Goal: Information Seeking & Learning: Learn about a topic

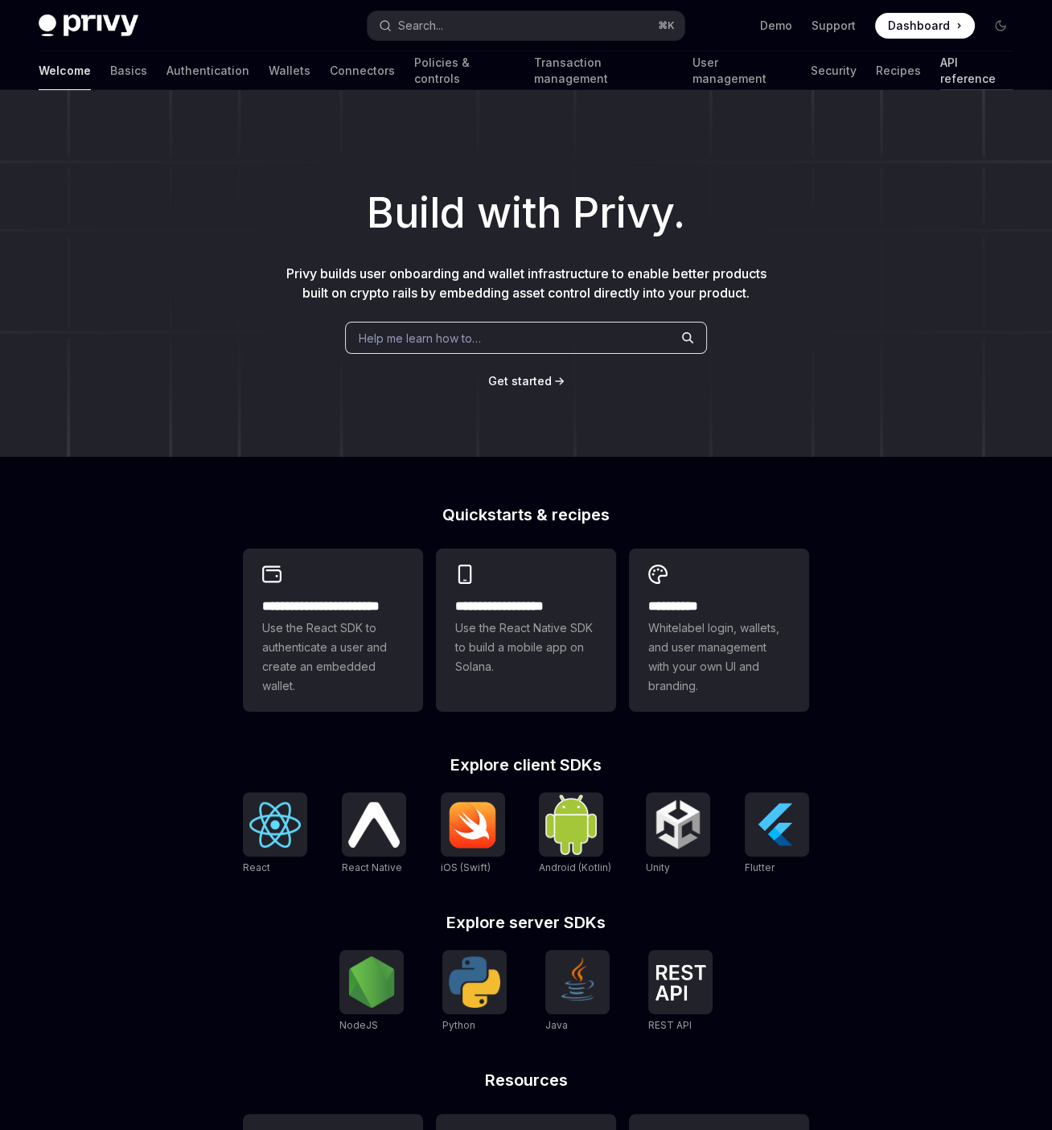
click at [940, 70] on link "API reference" at bounding box center [976, 70] width 73 height 39
type textarea "*"
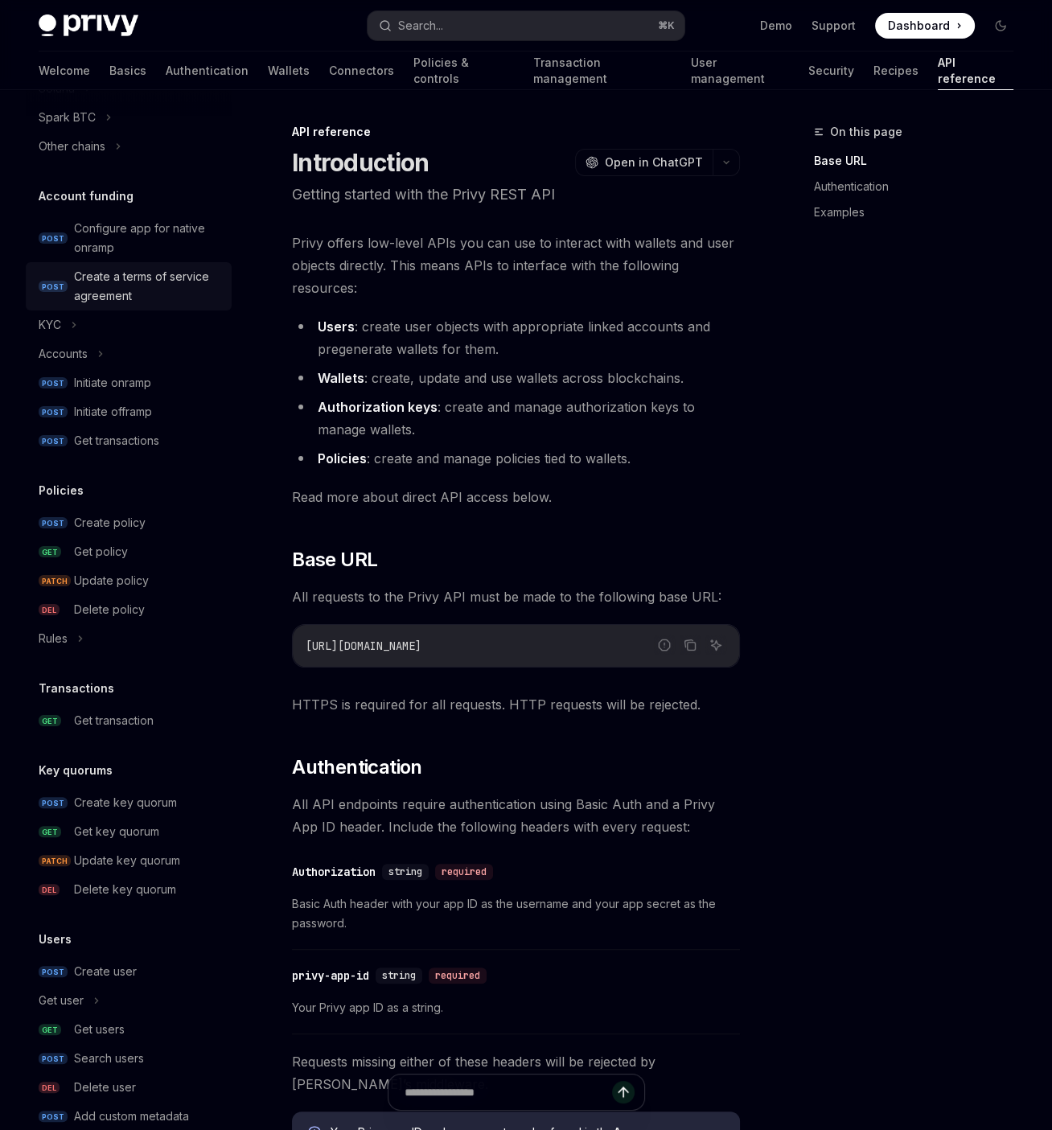
scroll to position [359, 0]
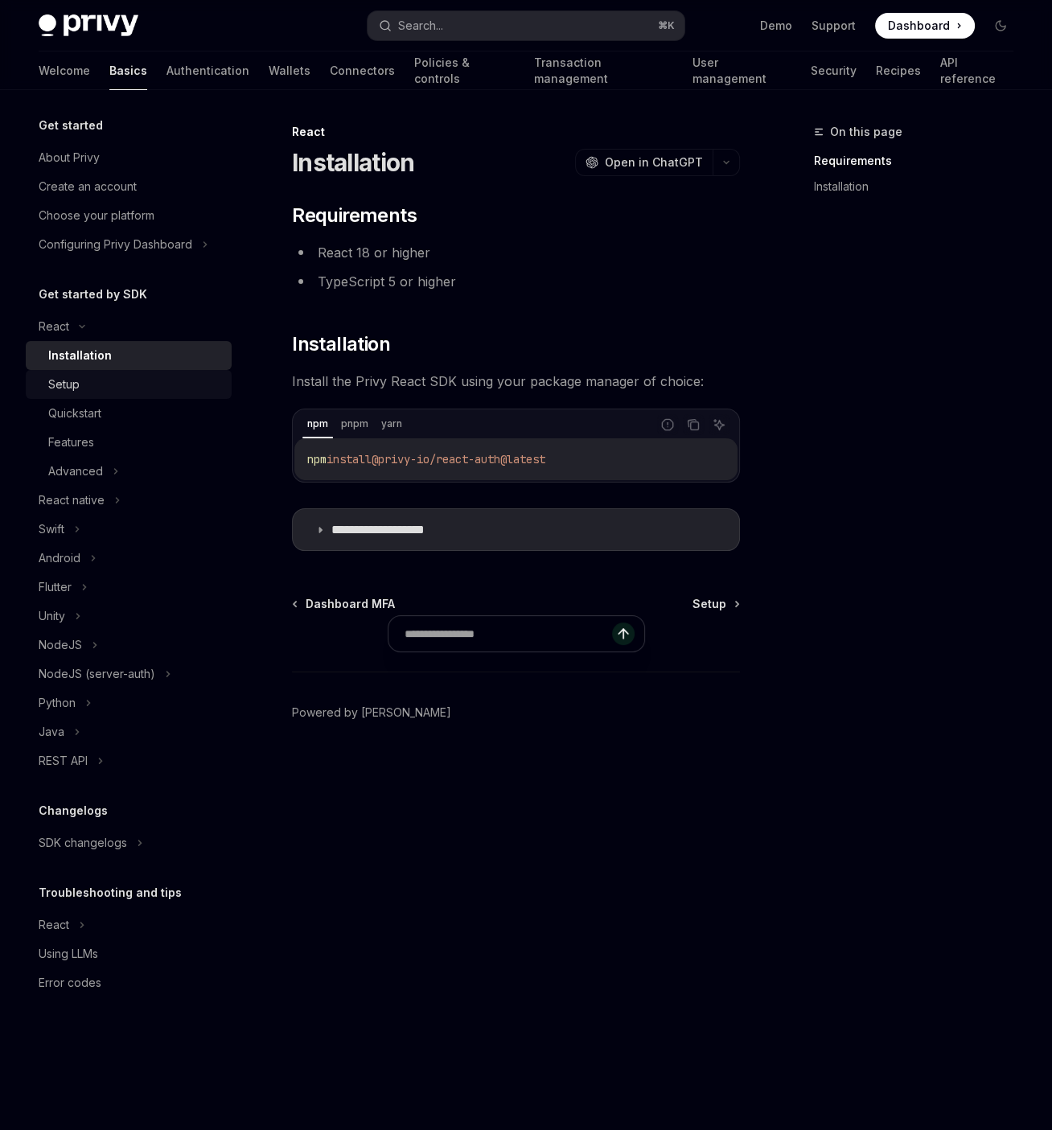
click at [97, 386] on div "Setup" at bounding box center [135, 384] width 174 height 19
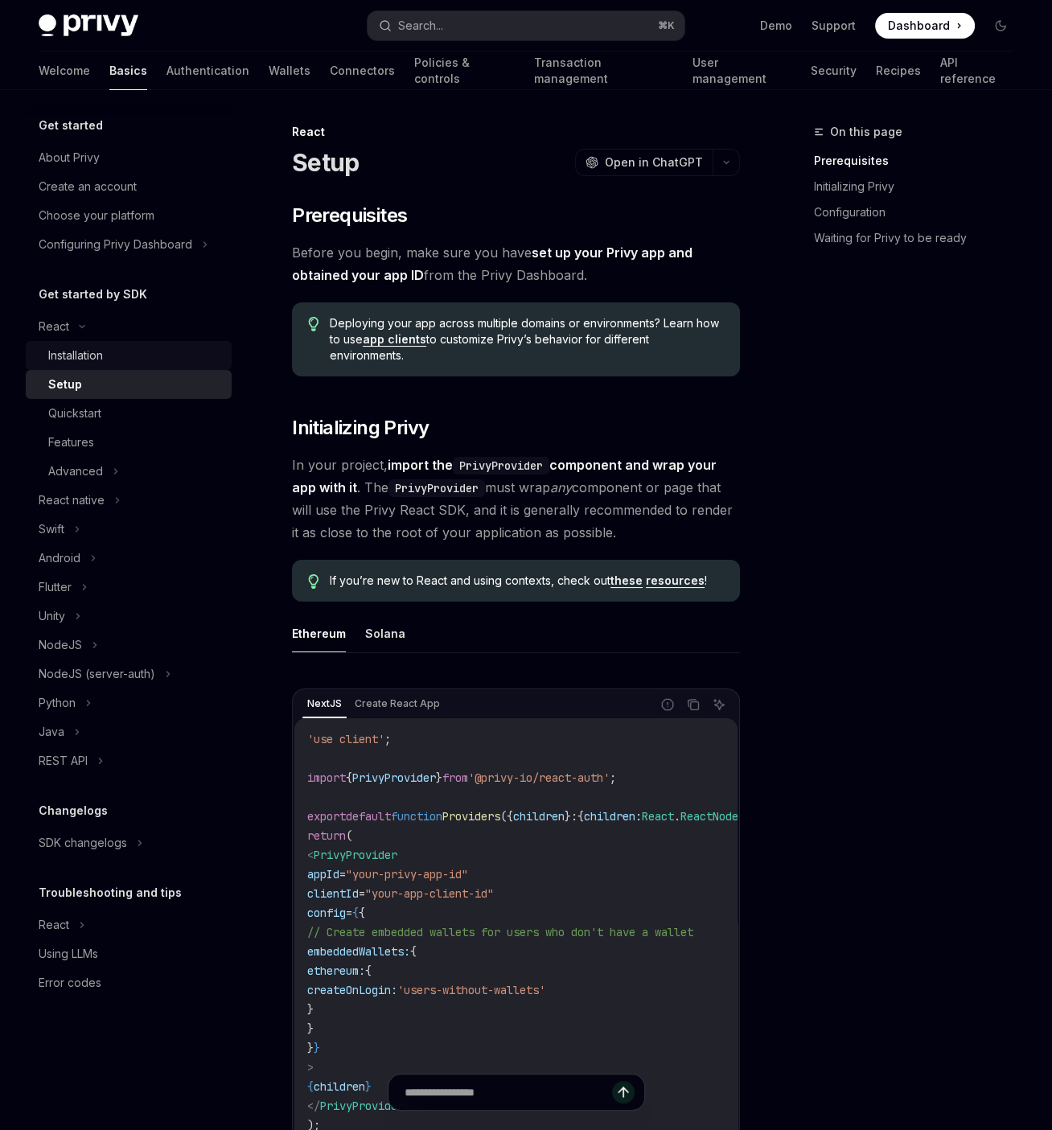
click at [117, 357] on div "Installation" at bounding box center [135, 355] width 174 height 19
type textarea "*"
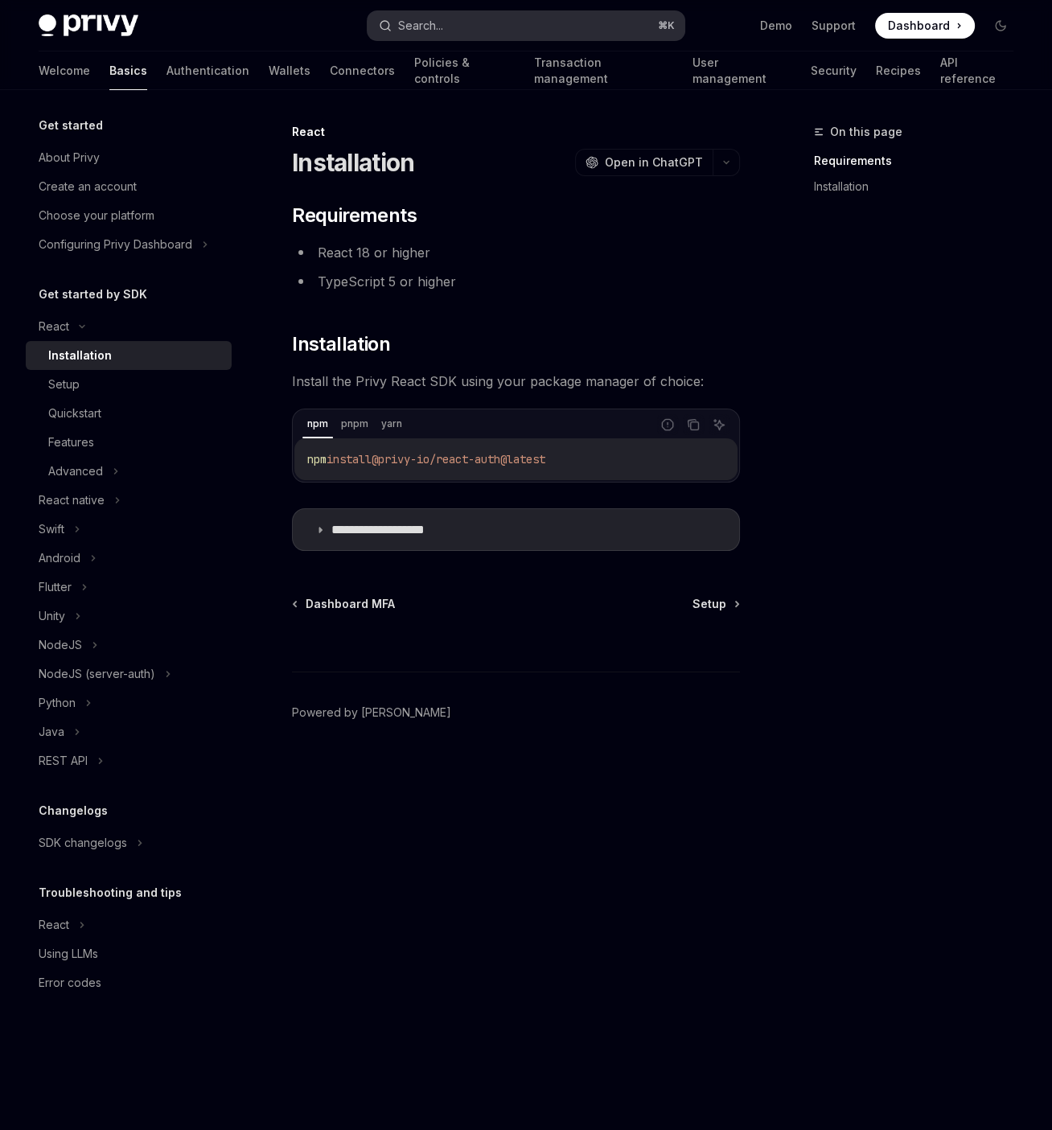
click at [535, 28] on button "Search... ⌘ K" at bounding box center [526, 25] width 316 height 29
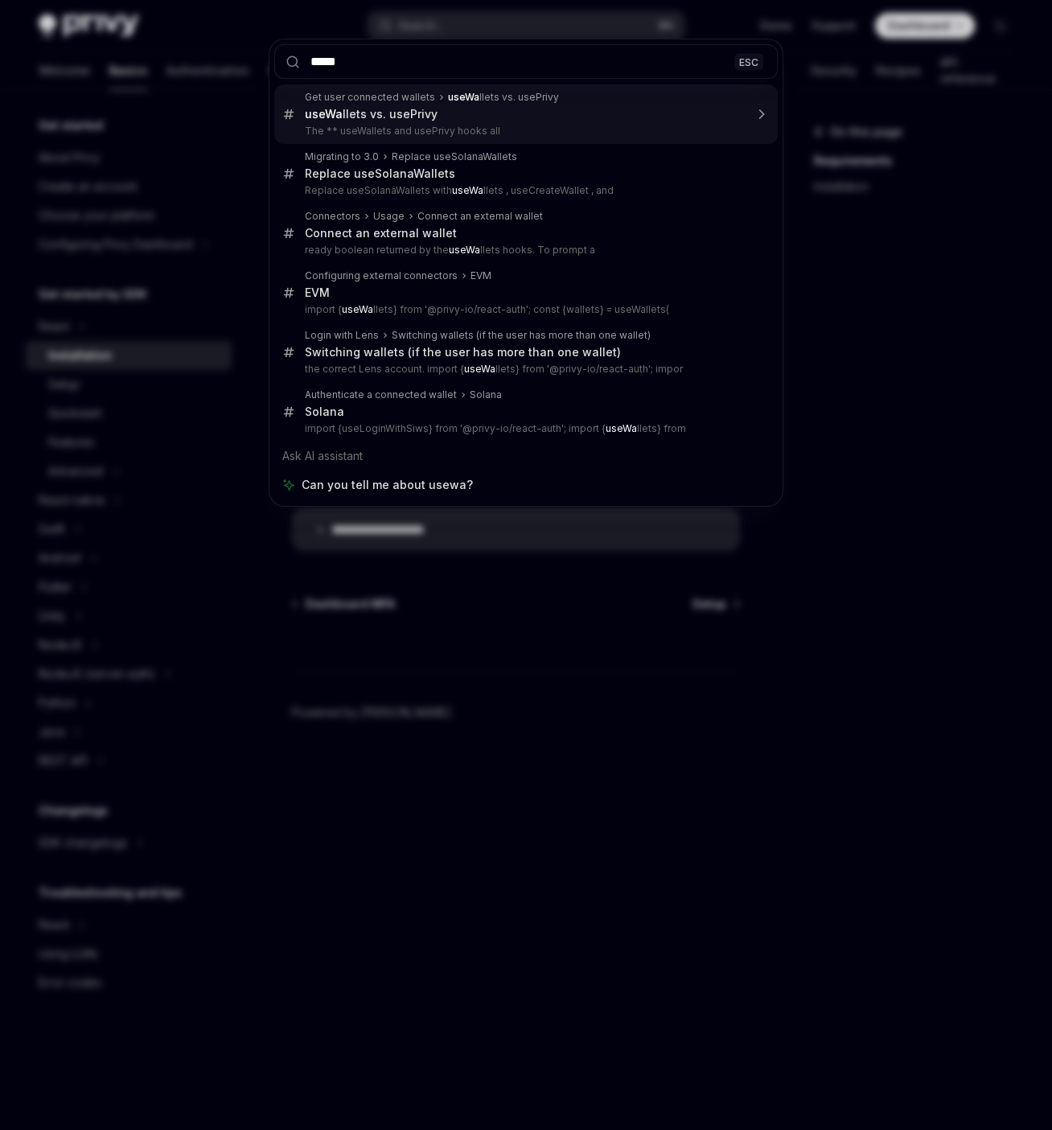
type input "***"
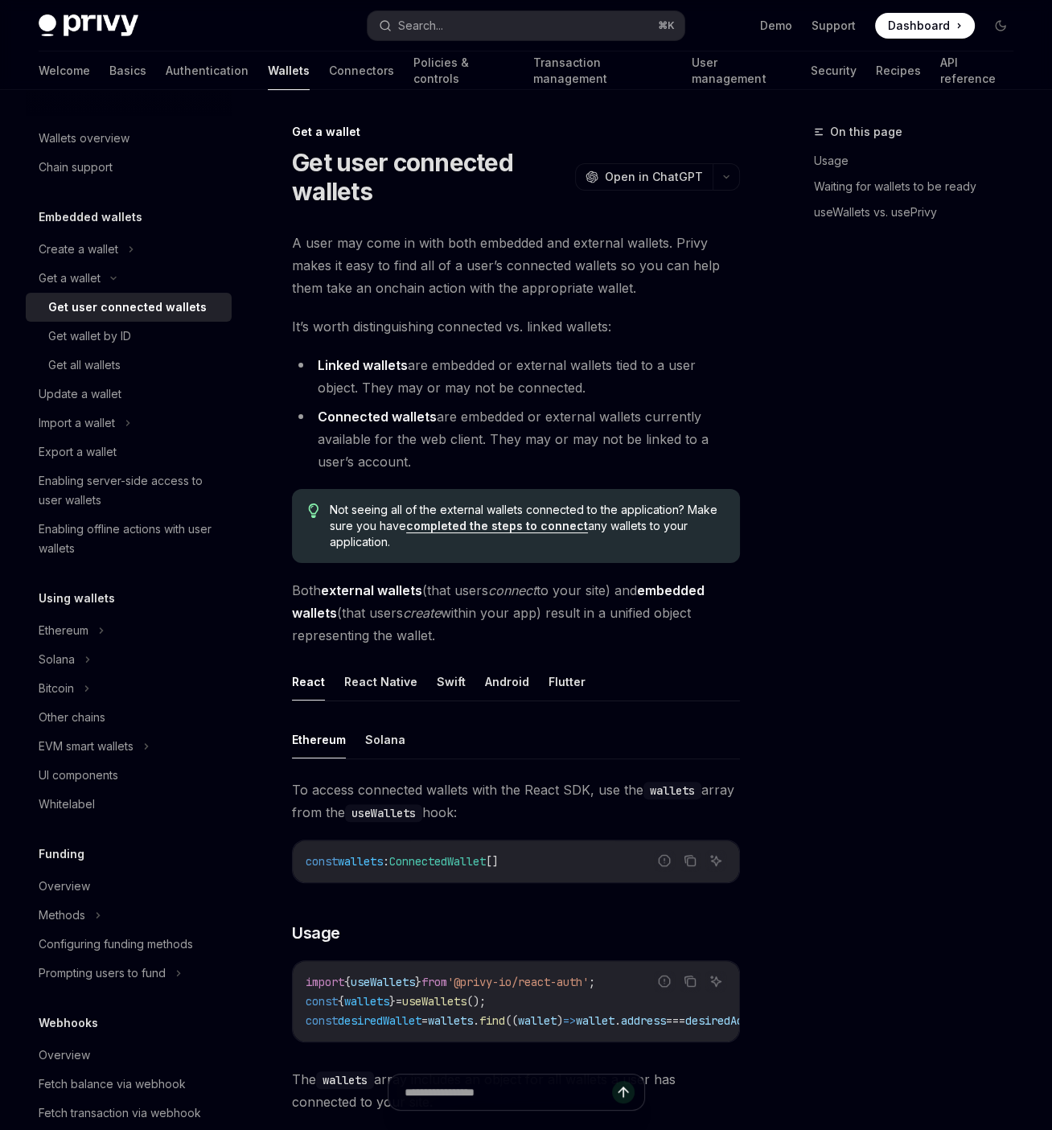
type textarea "*"
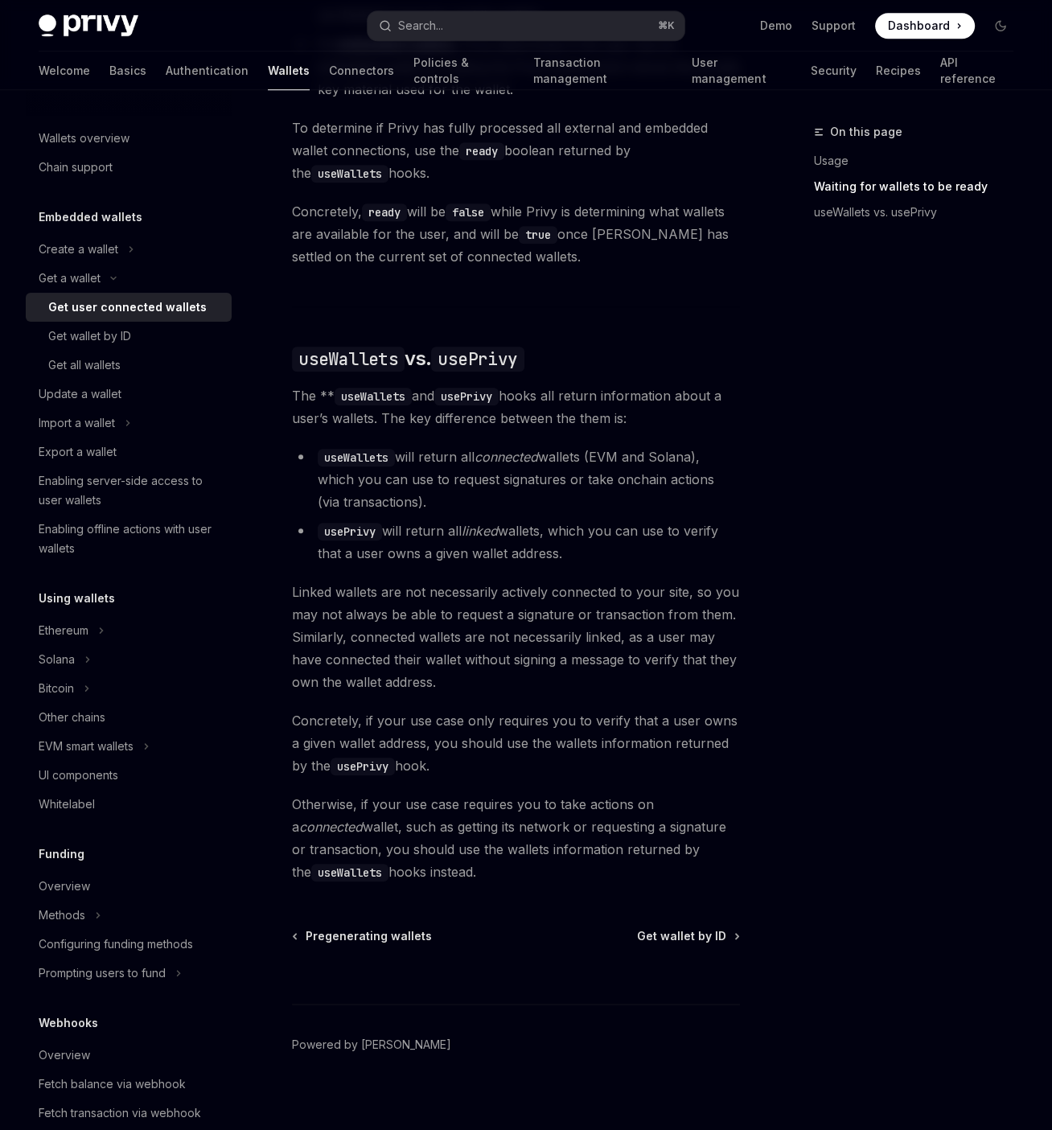
click at [491, 549] on li "usePrivy will return all linked wallets, which you can use to verify that a use…" at bounding box center [516, 542] width 448 height 45
click at [465, 319] on div "Ethereum Solana To access connected wallets with the React SDK, use the wallets…" at bounding box center [516, 155] width 448 height 1455
click at [455, 327] on div "Ethereum Solana To access connected wallets with the React SDK, use the wallets…" at bounding box center [516, 155] width 448 height 1455
